Goal: Task Accomplishment & Management: Use online tool/utility

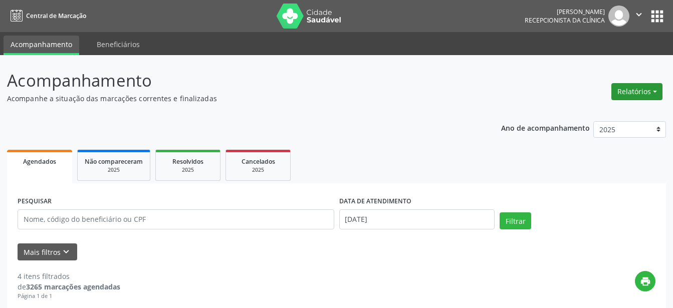
click at [618, 94] on button "Relatórios" at bounding box center [637, 91] width 51 height 17
click at [598, 113] on link "Agendamentos" at bounding box center [609, 113] width 108 height 14
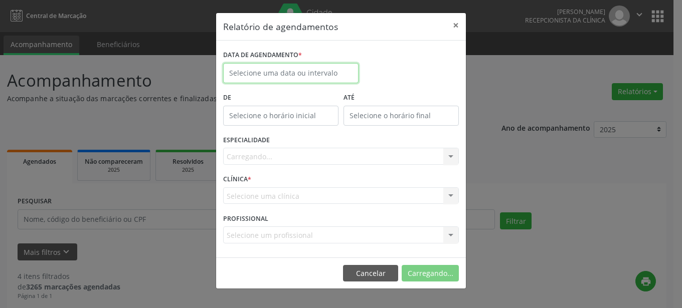
click at [324, 71] on input "text" at bounding box center [290, 73] width 135 height 20
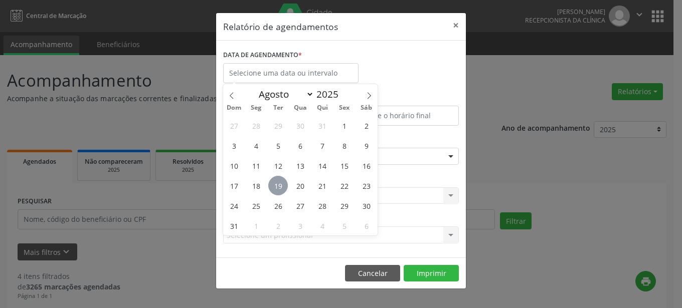
click at [285, 187] on span "19" at bounding box center [278, 186] width 20 height 20
type input "[DATE]"
click at [285, 187] on span "19" at bounding box center [278, 186] width 20 height 20
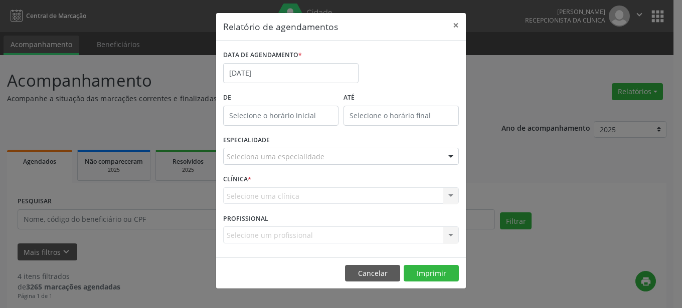
click at [285, 187] on div "Selecione uma clínica Nenhum resultado encontrado para: " " Não há nenhuma opçã…" at bounding box center [341, 195] width 236 height 17
click at [450, 158] on div at bounding box center [450, 156] width 15 height 17
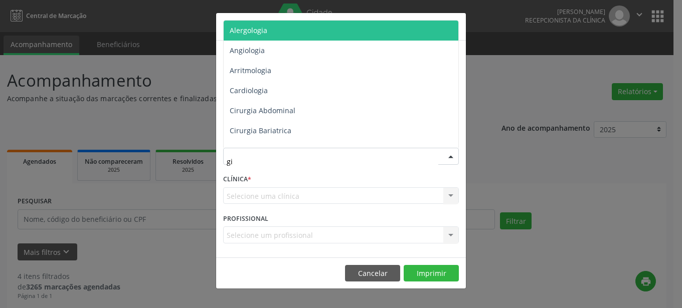
type input "gin"
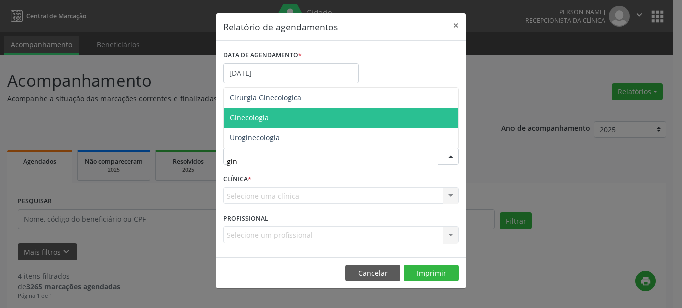
click at [256, 120] on span "Ginecologia" at bounding box center [249, 118] width 39 height 10
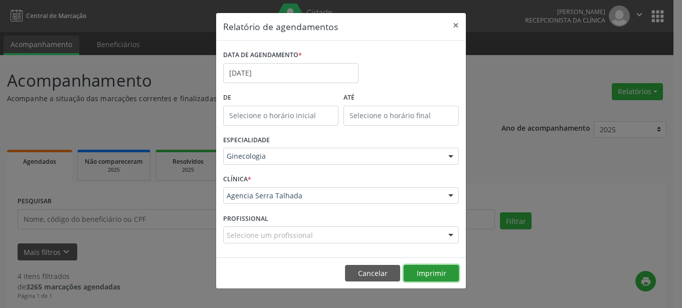
click at [431, 273] on button "Imprimir" at bounding box center [431, 273] width 55 height 17
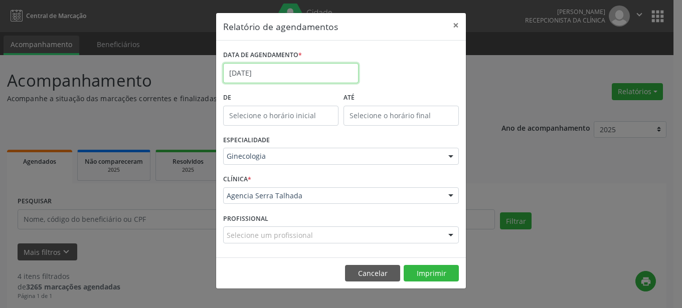
click at [339, 74] on input "[DATE]" at bounding box center [290, 73] width 135 height 20
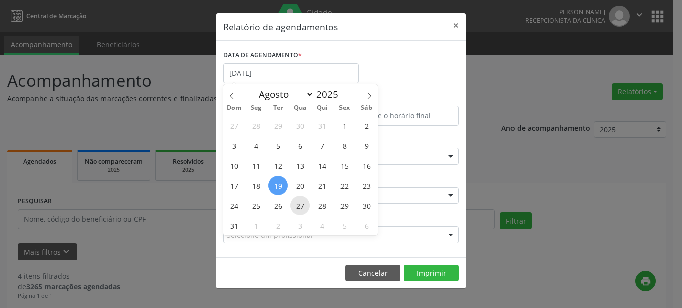
click at [300, 202] on span "27" at bounding box center [300, 206] width 20 height 20
type input "[DATE]"
click at [300, 202] on span "27" at bounding box center [300, 206] width 20 height 20
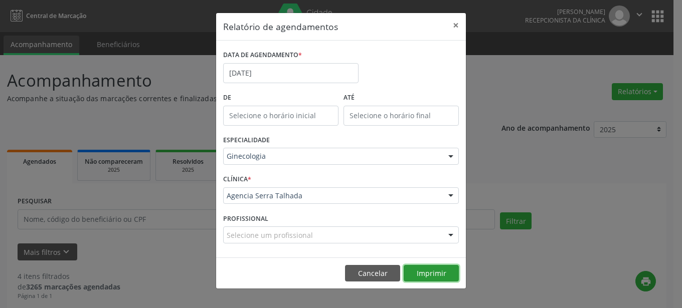
click at [440, 275] on button "Imprimir" at bounding box center [431, 273] width 55 height 17
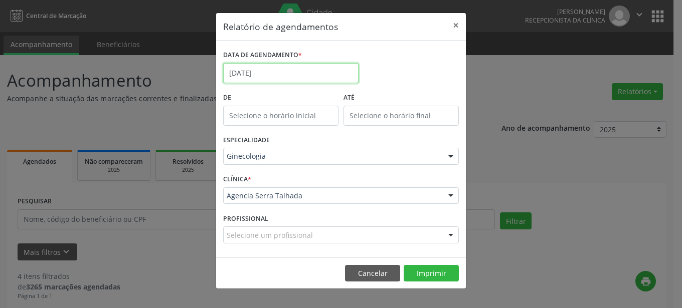
click at [328, 72] on input "[DATE]" at bounding box center [290, 73] width 135 height 20
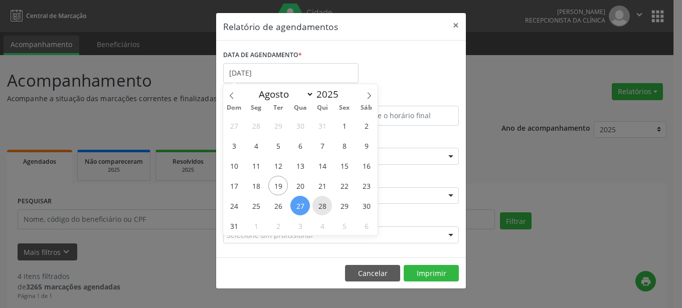
click at [318, 209] on span "28" at bounding box center [322, 206] width 20 height 20
type input "[DATE]"
click at [318, 209] on span "28" at bounding box center [322, 206] width 20 height 20
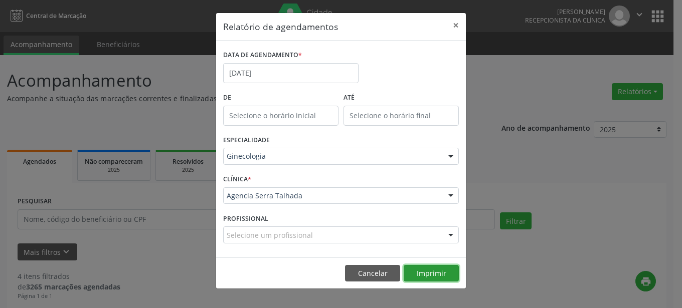
click at [433, 270] on button "Imprimir" at bounding box center [431, 273] width 55 height 17
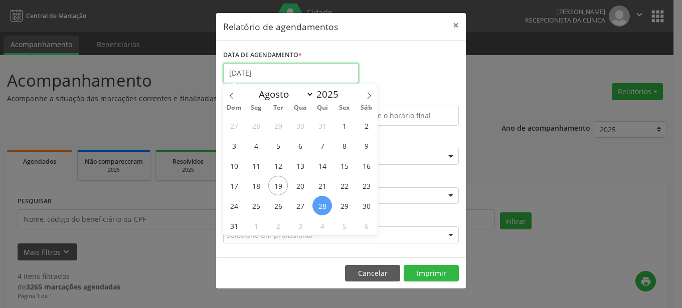
click at [332, 67] on input "[DATE]" at bounding box center [290, 73] width 135 height 20
click at [342, 210] on span "29" at bounding box center [344, 206] width 20 height 20
type input "[DATE]"
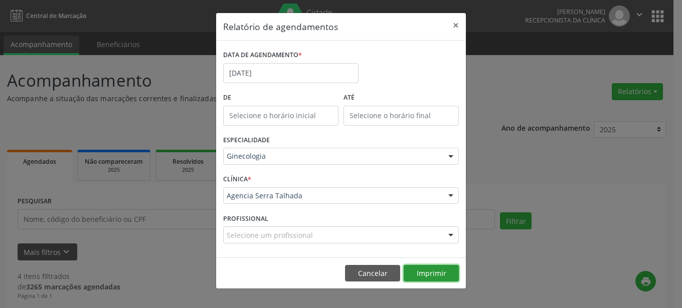
click at [419, 276] on button "Imprimir" at bounding box center [431, 273] width 55 height 17
click at [452, 26] on button "×" at bounding box center [456, 25] width 20 height 25
